Goal: Task Accomplishment & Management: Use online tool/utility

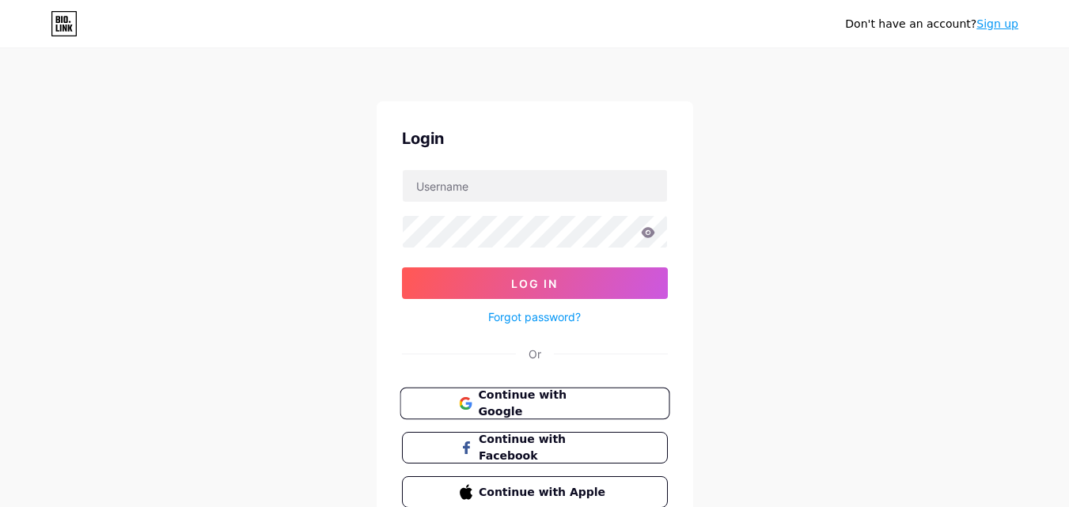
click at [557, 407] on span "Continue with Google" at bounding box center [544, 404] width 132 height 34
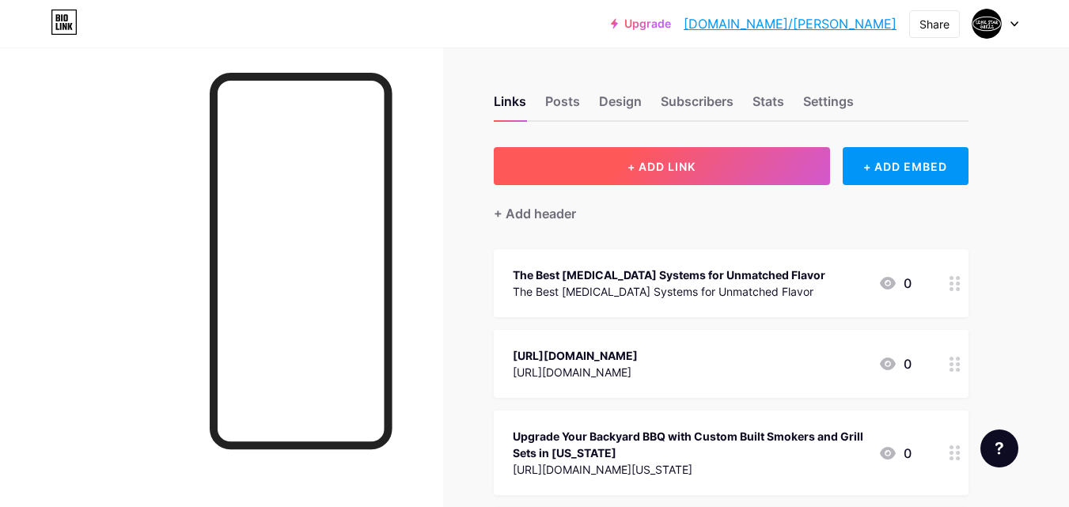
click at [678, 173] on button "+ ADD LINK" at bounding box center [662, 166] width 336 height 38
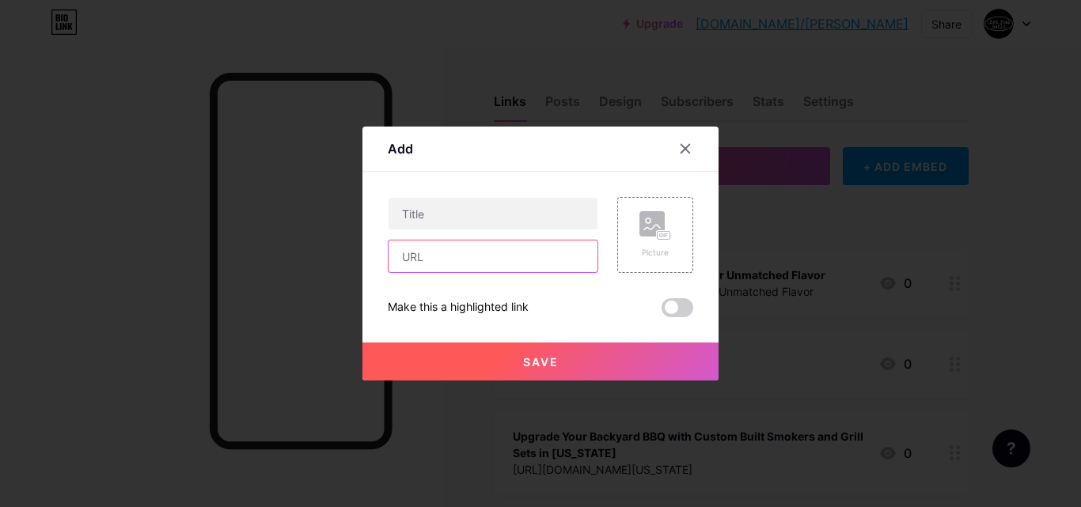
click at [448, 264] on input "text" at bounding box center [493, 257] width 209 height 32
paste input "[URL][DOMAIN_NAME]"
type input "[URL][DOMAIN_NAME]"
click at [591, 291] on div "[URL][DOMAIN_NAME] Picture Make this a highlighted link Save" at bounding box center [541, 257] width 306 height 120
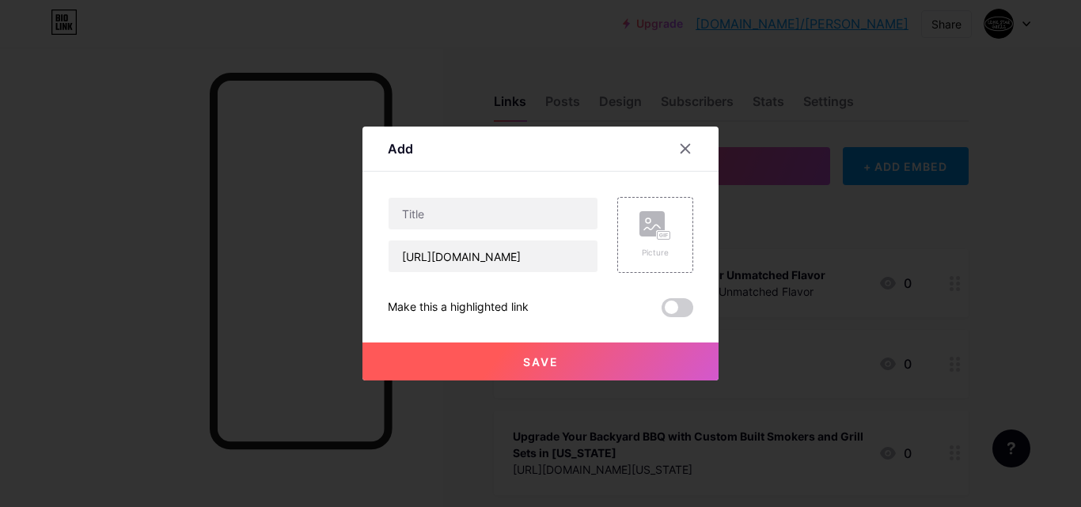
scroll to position [0, 0]
click at [439, 220] on input "text" at bounding box center [493, 214] width 209 height 32
click at [462, 222] on input "text" at bounding box center [493, 214] width 209 height 32
paste input "What Makes Insulated BBQ Smokers and Custom Pits Worth It?"
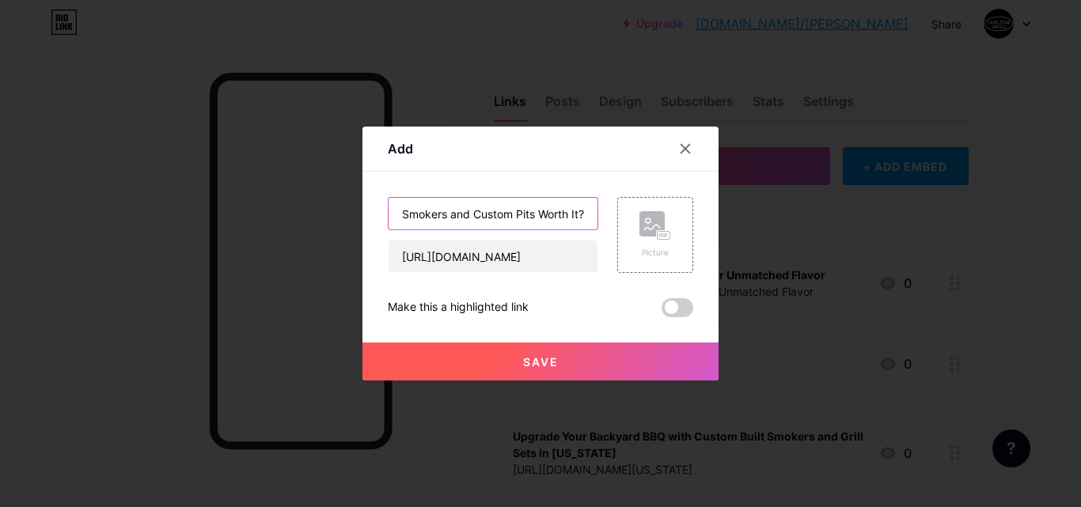
type input "What Makes Insulated BBQ Smokers and Custom Pits Worth It?"
click at [604, 241] on div "Picture" at bounding box center [645, 235] width 95 height 76
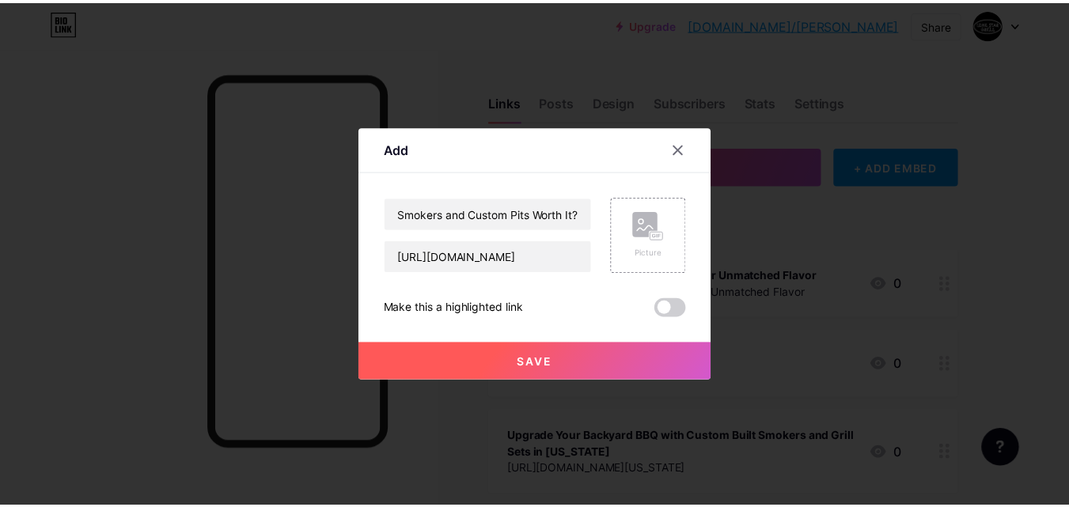
scroll to position [0, 0]
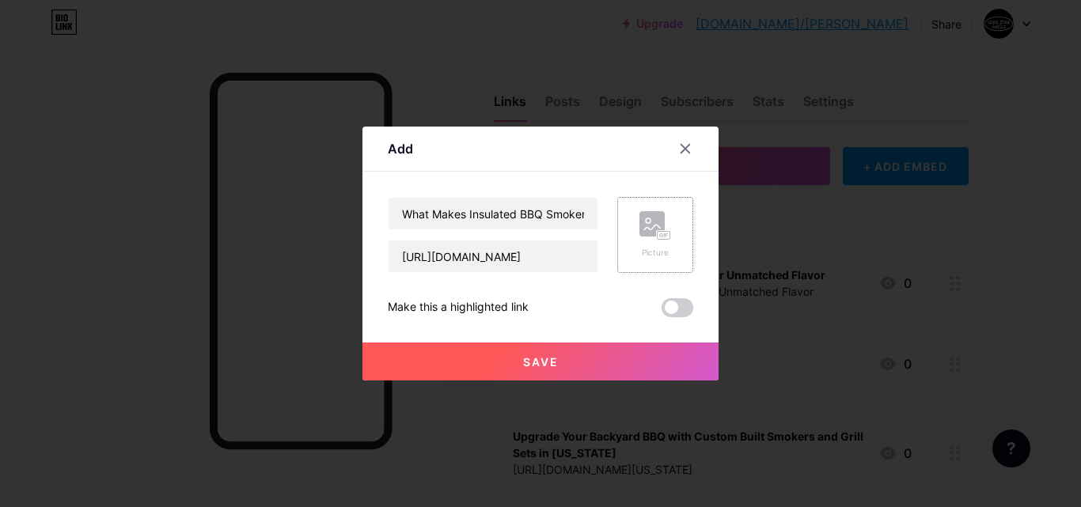
click at [655, 241] on div "Picture" at bounding box center [656, 234] width 32 height 47
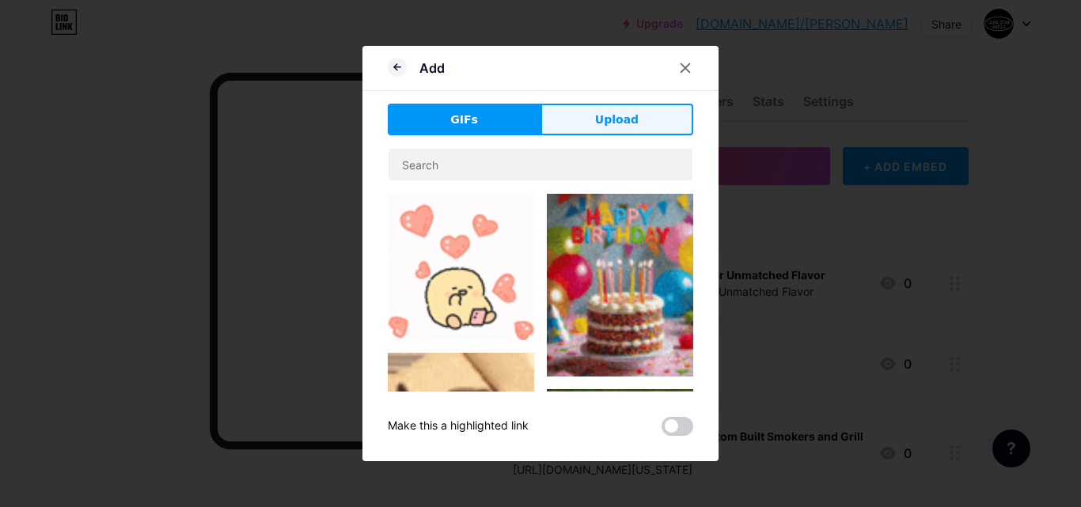
click at [636, 128] on button "Upload" at bounding box center [617, 120] width 153 height 32
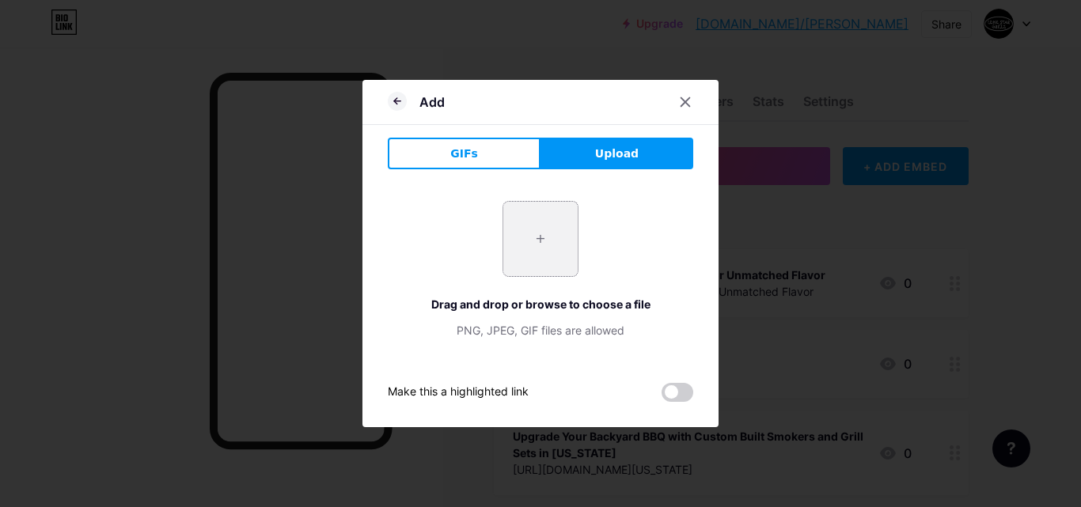
click at [531, 241] on input "file" at bounding box center [540, 239] width 74 height 74
type input "C:\fakepath\lone star dp.jpg"
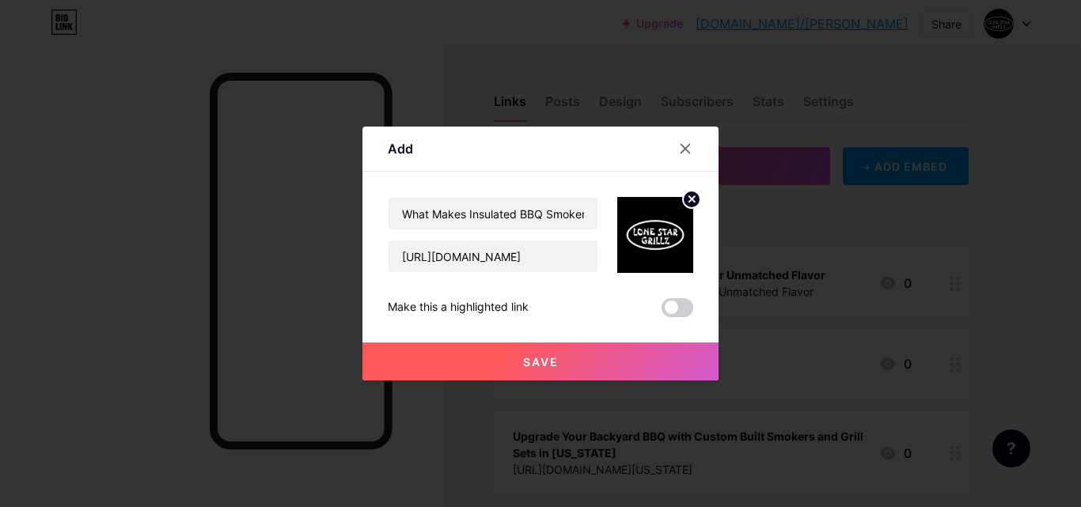
click at [581, 322] on div "Save" at bounding box center [541, 348] width 356 height 63
click at [534, 359] on span "Save" at bounding box center [541, 361] width 36 height 13
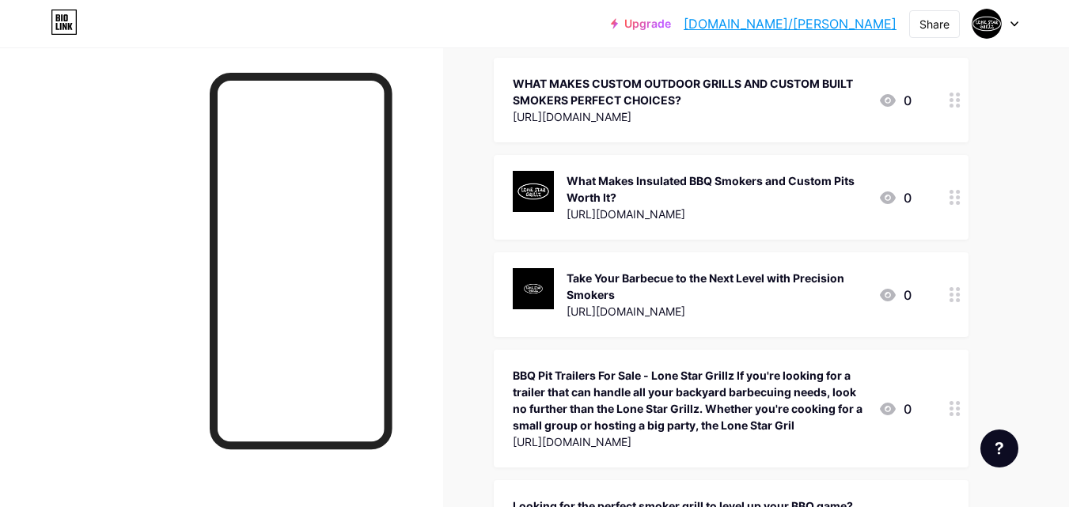
scroll to position [4010, 0]
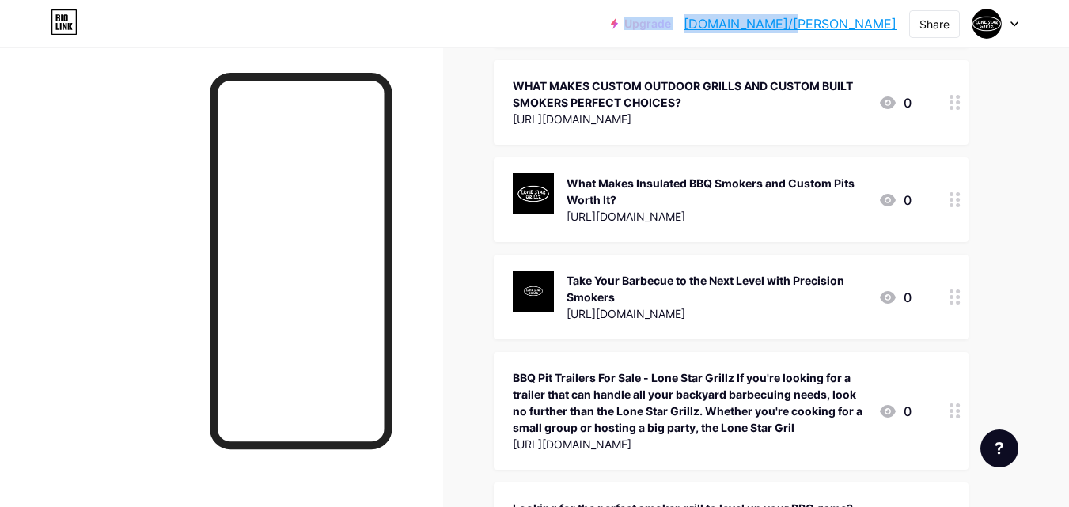
drag, startPoint x: 795, startPoint y: 25, endPoint x: 891, endPoint y: 33, distance: 96.9
click at [884, 27] on div "Upgrade [DOMAIN_NAME]/lonest... [DOMAIN_NAME]/[PERSON_NAME]" at bounding box center [754, 23] width 286 height 28
click at [903, 40] on div "Upgrade [DOMAIN_NAME]/lonest... [DOMAIN_NAME]/[PERSON_NAME] Share Switch accoun…" at bounding box center [534, 23] width 1069 height 47
drag, startPoint x: 903, startPoint y: 31, endPoint x: 803, endPoint y: 26, distance: 100.6
click at [803, 26] on div "Upgrade [DOMAIN_NAME]/lonest... [DOMAIN_NAME]/[PERSON_NAME] Share Switch accoun…" at bounding box center [815, 23] width 408 height 28
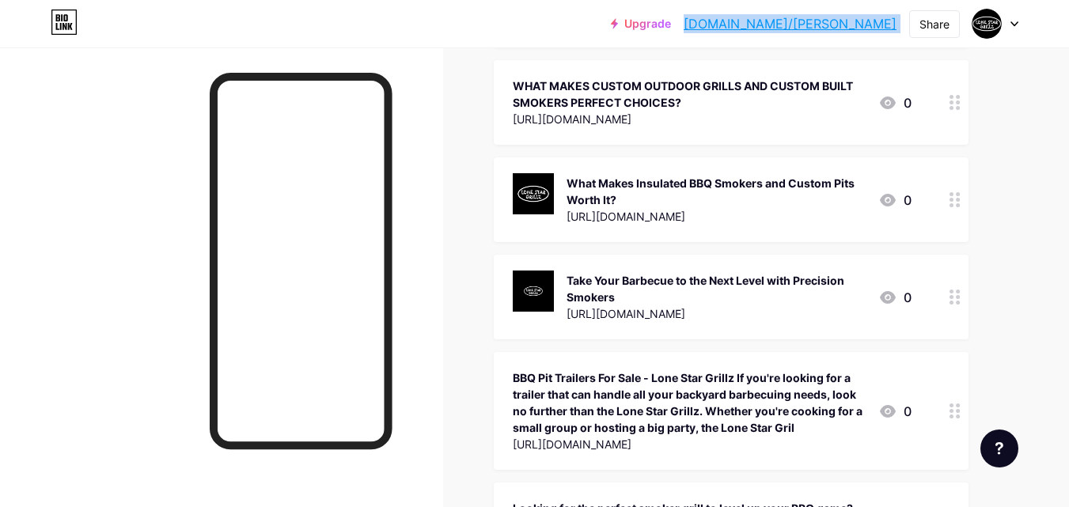
copy div "[DOMAIN_NAME]/[PERSON_NAME] Share Switch accounts Lone Star Grillz [DOMAIN_NAME…"
